Goal: Task Accomplishment & Management: Use online tool/utility

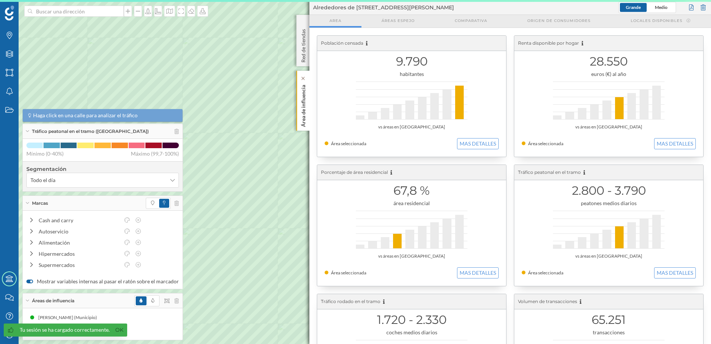
click at [305, 115] on p "Área de influencia" at bounding box center [303, 104] width 7 height 45
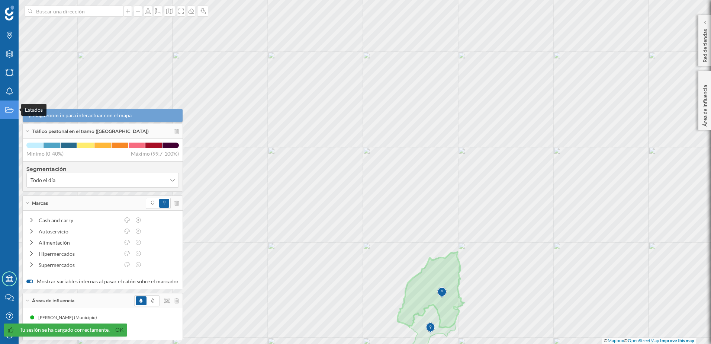
click at [11, 108] on icon "Estados" at bounding box center [9, 109] width 9 height 7
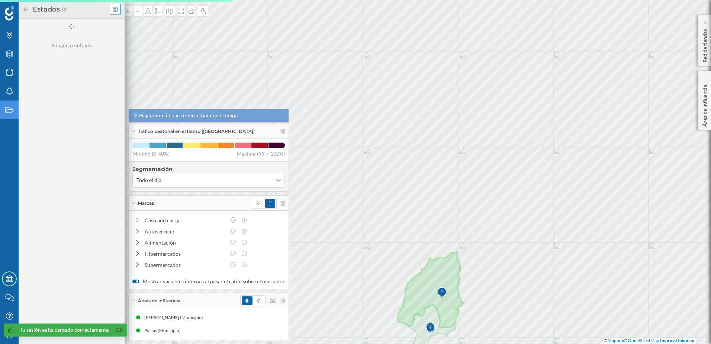
click at [114, 7] on icon at bounding box center [115, 9] width 4 height 5
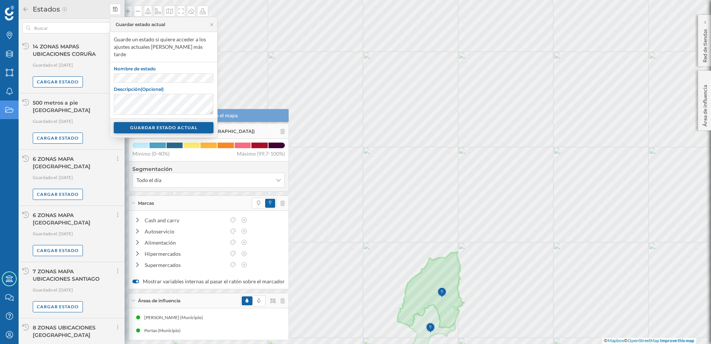
click at [179, 122] on div "GUARDAR ESTADO ACTUAL" at bounding box center [164, 127] width 100 height 11
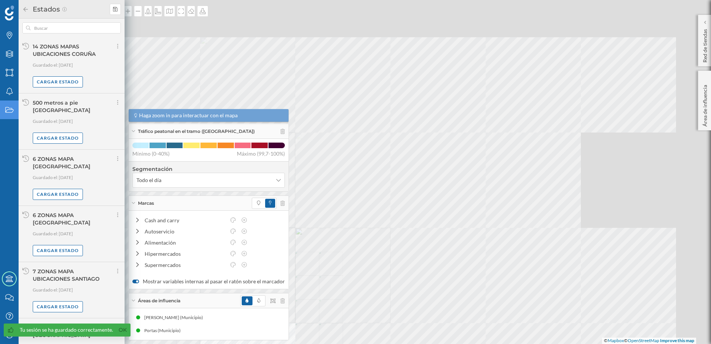
click at [274, 217] on div "Marcas Capas Áreas Notificaciones Estados Academy Contacta con nosotros Centro …" at bounding box center [355, 172] width 711 height 344
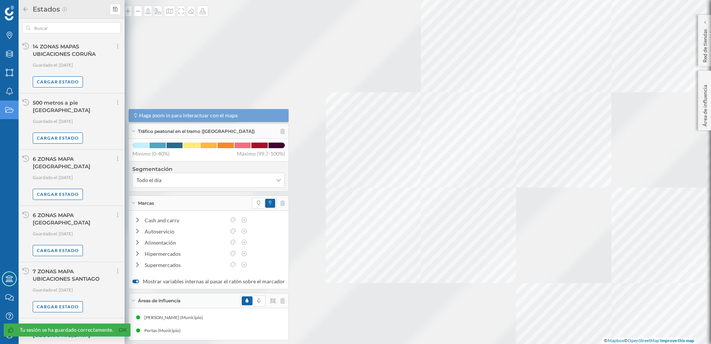
click at [49, 265] on div at bounding box center [49, 265] width 0 height 0
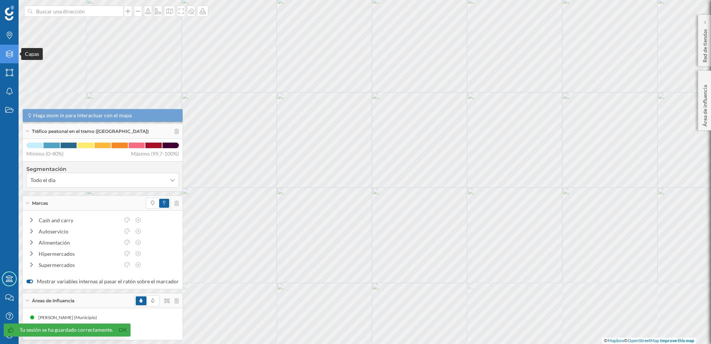
click at [7, 55] on icon "Capas" at bounding box center [9, 53] width 9 height 7
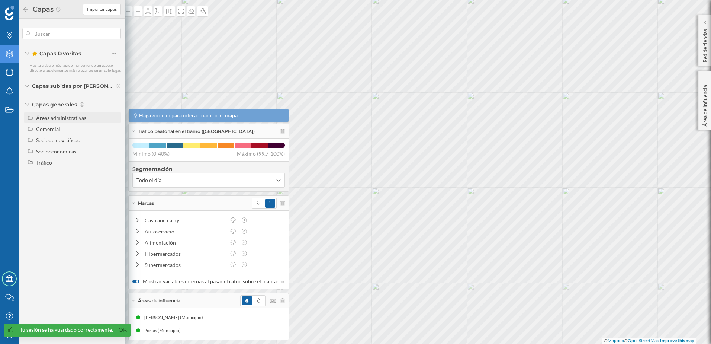
click at [54, 119] on div "Áreas administrativas" at bounding box center [61, 118] width 50 height 6
click at [112, 174] on span at bounding box center [108, 173] width 10 height 10
click at [113, 174] on input "Sección censal" at bounding box center [115, 173] width 5 height 5
radio input "true"
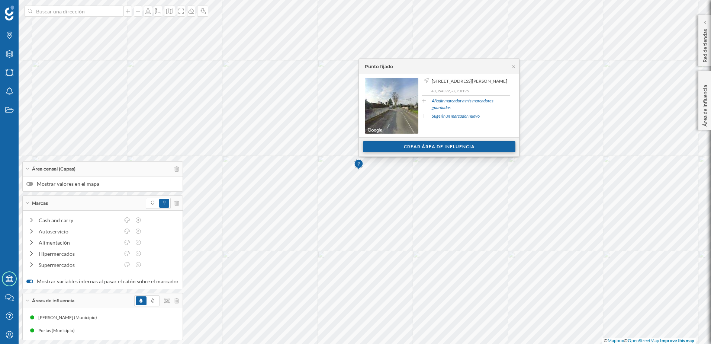
click at [418, 144] on div "Crear área de influencia" at bounding box center [439, 146] width 153 height 11
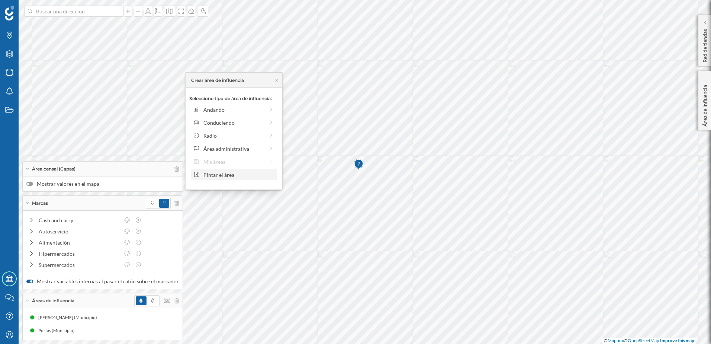
click at [216, 173] on div "Pintar el área" at bounding box center [239, 175] width 71 height 8
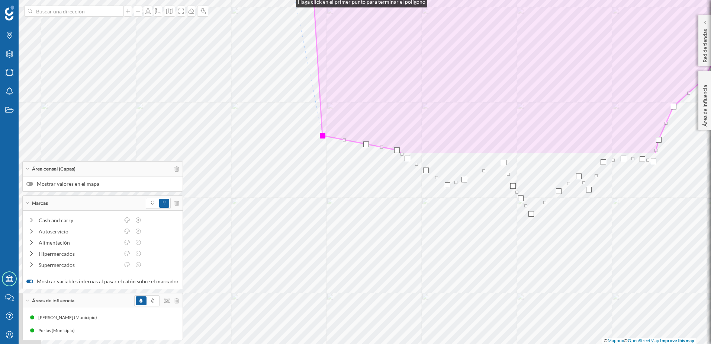
click at [290, 0] on html "Marcas Capas Áreas Notificaciones Estados Academy Contacta con nosotros Centro …" at bounding box center [355, 172] width 711 height 344
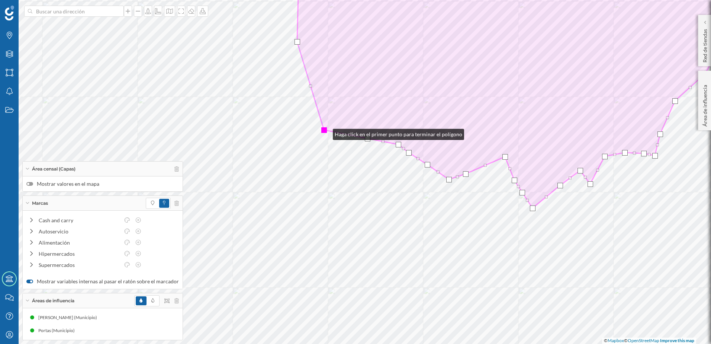
click at [326, 132] on div at bounding box center [325, 130] width 6 height 6
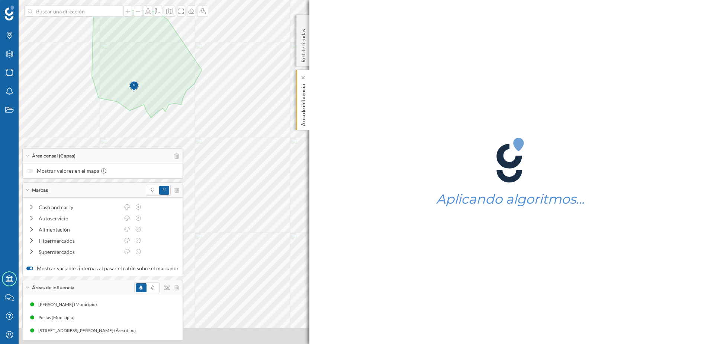
click at [308, 121] on div "Marcas Capas Áreas Notificaciones Estados Academy Contacta con nosotros Centro …" at bounding box center [355, 172] width 711 height 344
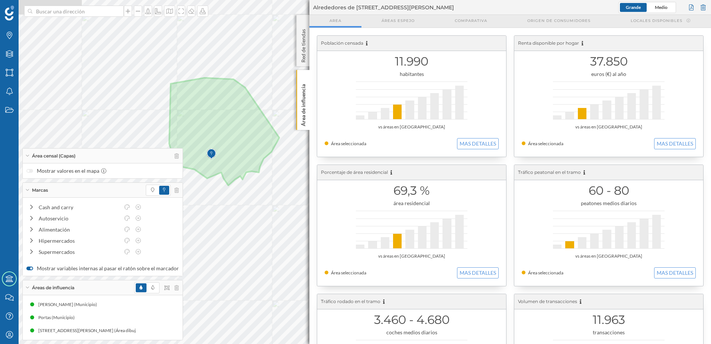
click at [310, 191] on div "Marcas Capas Áreas Notificaciones Estados Academy Contacta con nosotros Centro …" at bounding box center [355, 172] width 711 height 344
click at [306, 124] on p "Área de influencia" at bounding box center [303, 103] width 7 height 45
